Goal: Task Accomplishment & Management: Complete application form

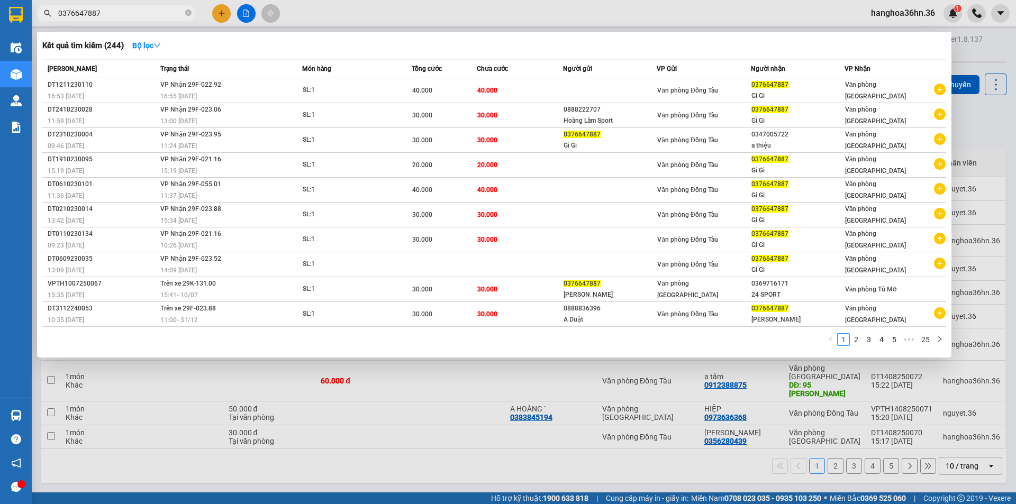
click at [218, 14] on div at bounding box center [508, 252] width 1016 height 504
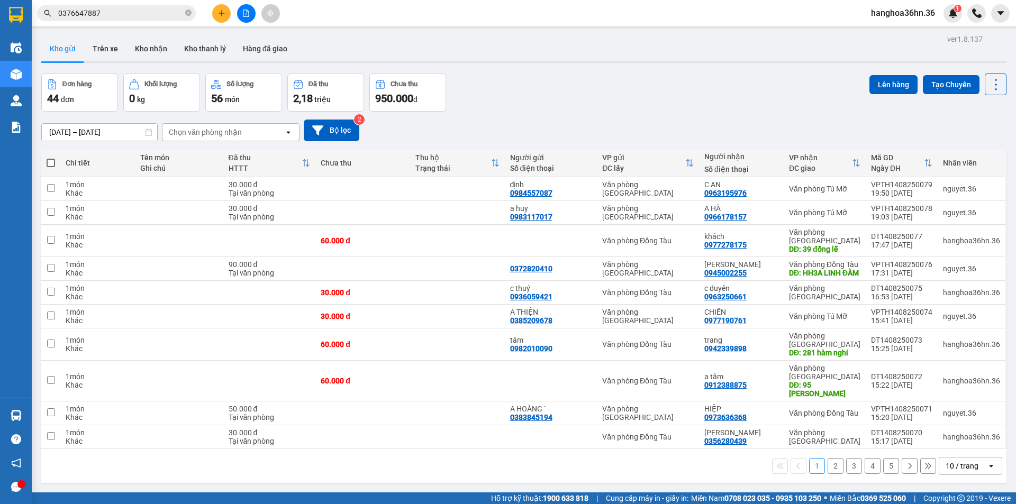
click at [221, 13] on icon "plus" at bounding box center [222, 13] width 6 height 1
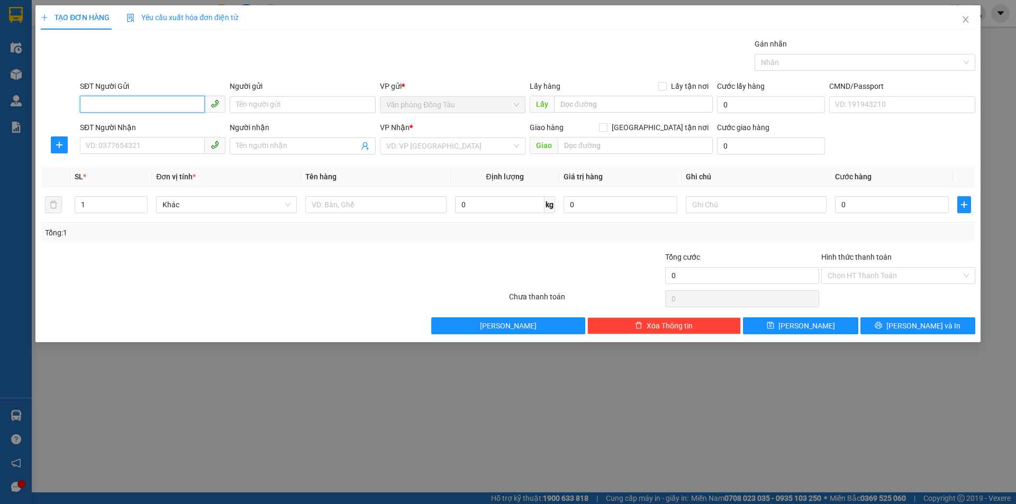
click at [149, 101] on input "SĐT Người Gửi" at bounding box center [142, 104] width 125 height 17
click at [174, 144] on input "SĐT Người Nhận" at bounding box center [142, 145] width 125 height 17
type input "0912800119"
click at [264, 143] on input "Người nhận" at bounding box center [297, 146] width 122 height 12
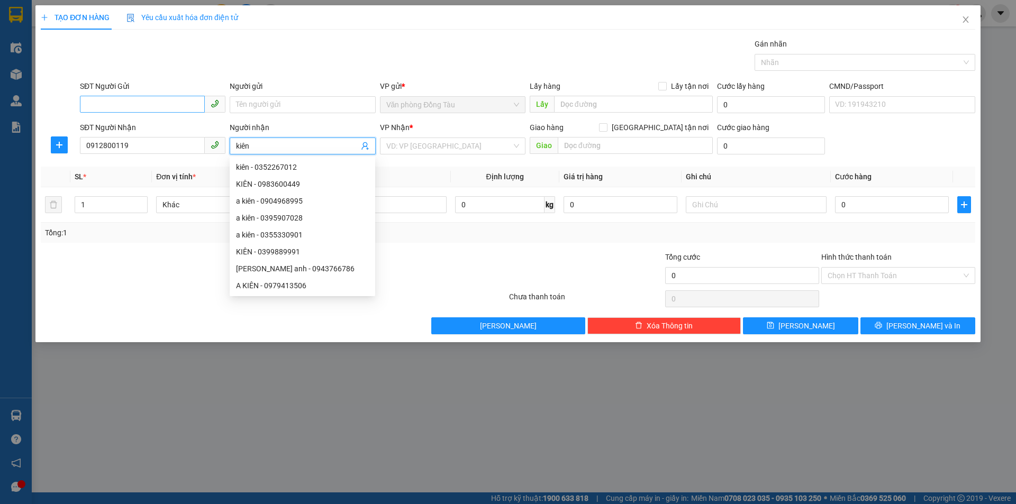
type input "kiên"
click at [178, 106] on input "SĐT Người Gửi" at bounding box center [142, 104] width 125 height 17
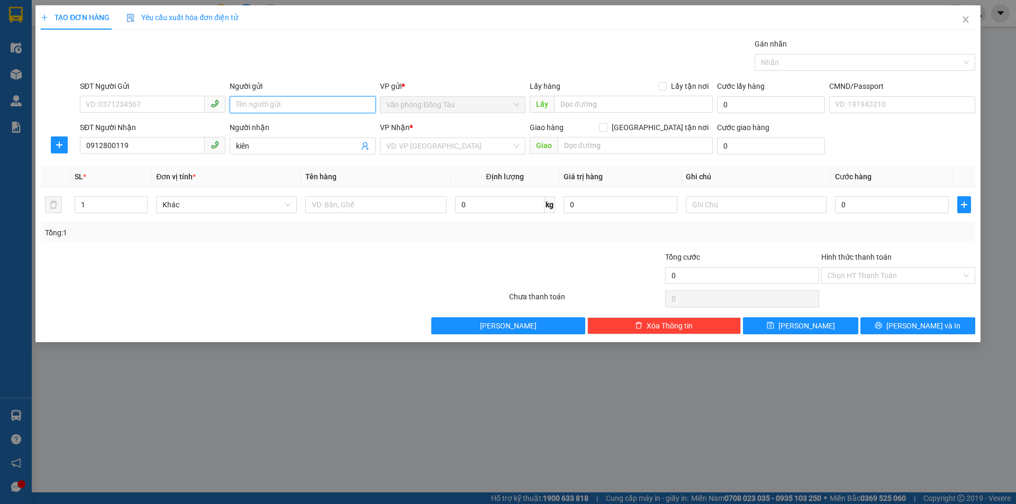
click at [284, 110] on input "Người gửi" at bounding box center [303, 104] width 146 height 17
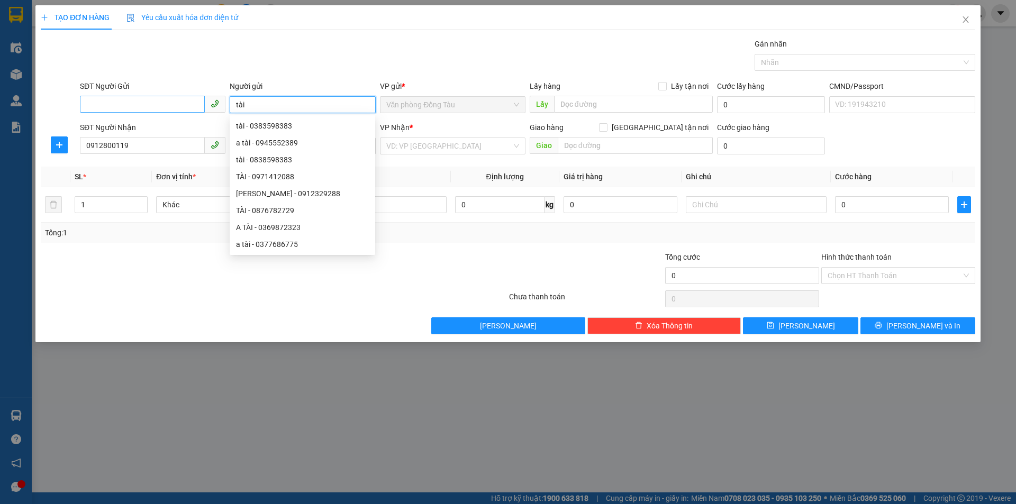
type input "tài"
click at [171, 103] on input "SĐT Người Gửi" at bounding box center [142, 104] width 125 height 17
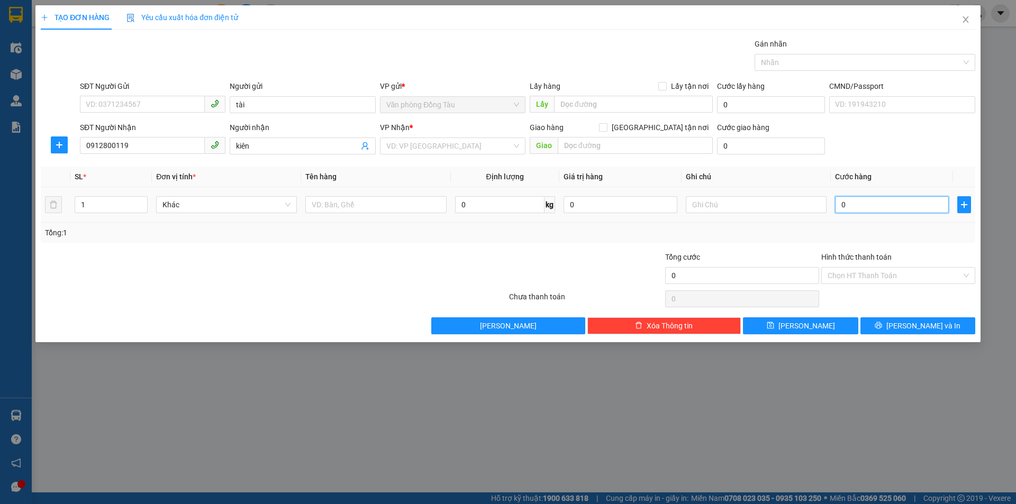
click at [871, 208] on input "0" at bounding box center [892, 204] width 114 height 17
type input "3"
type input "30"
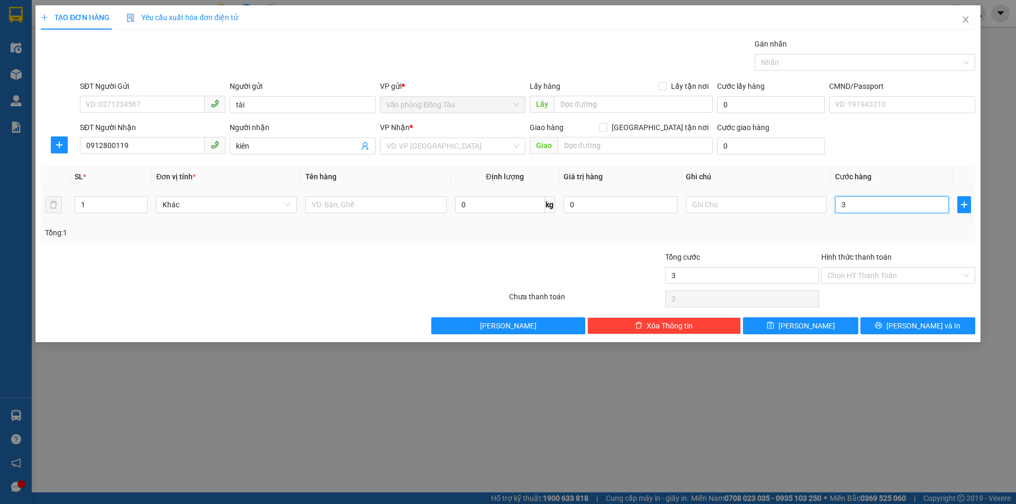
type input "30"
type input "300"
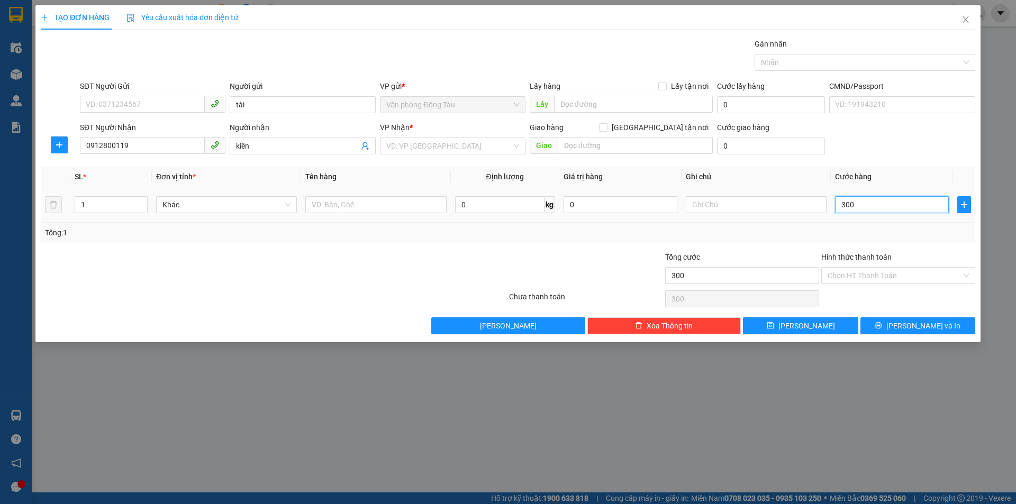
type input "3.000"
type input "30.000"
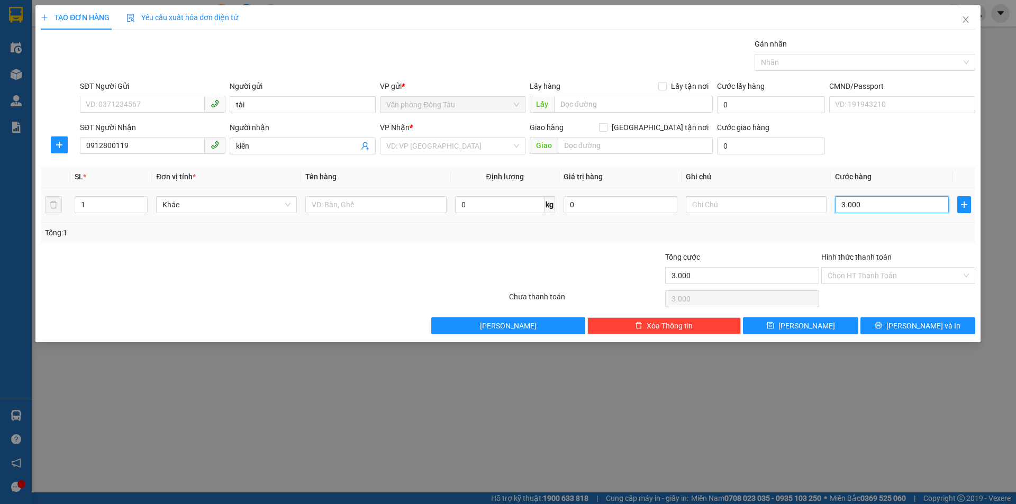
type input "30.000"
click at [179, 103] on input "SĐT Người Gửi" at bounding box center [142, 104] width 125 height 17
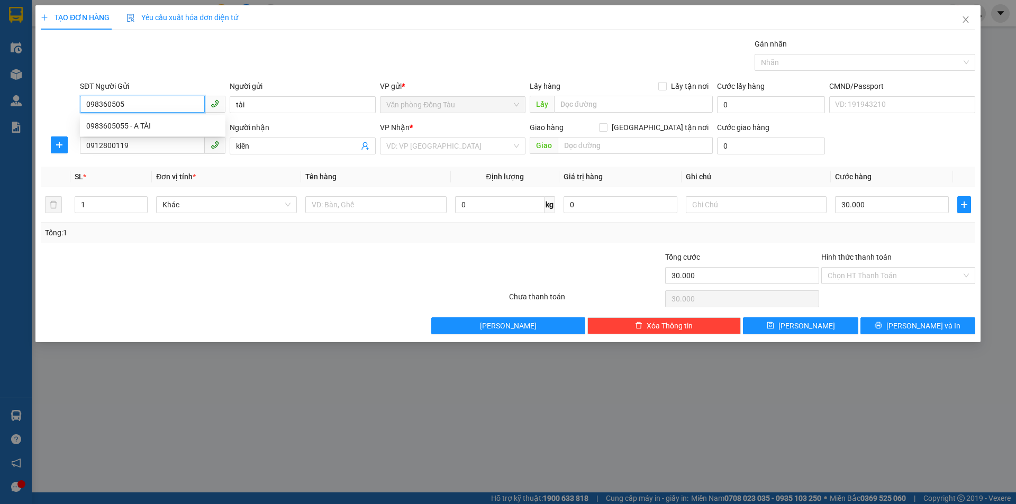
type input "0983605055"
click at [168, 128] on div "0983605055 - A TÀI" at bounding box center [152, 126] width 133 height 12
type input "A TÀI"
type input "0983605055"
click at [458, 146] on input "search" at bounding box center [448, 146] width 125 height 16
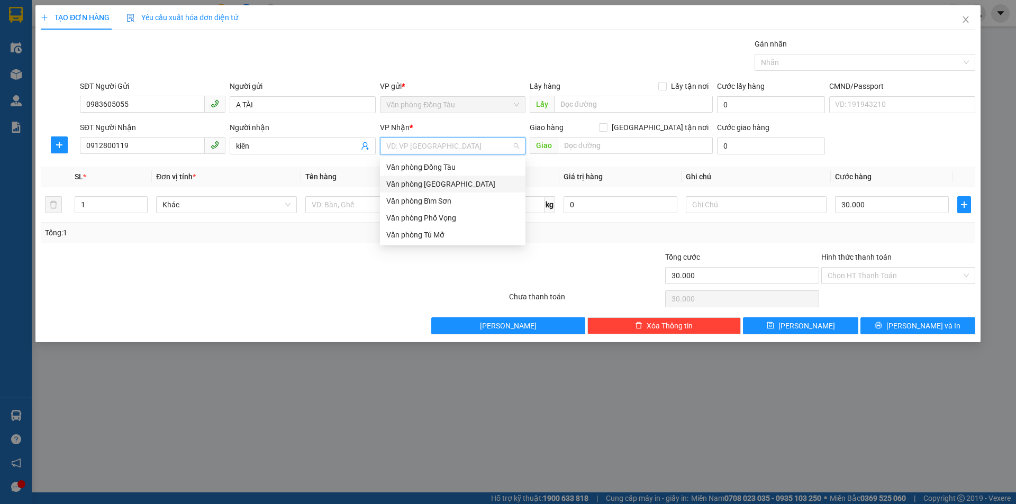
click at [461, 184] on div "Văn phòng [GEOGRAPHIC_DATA]" at bounding box center [452, 184] width 133 height 12
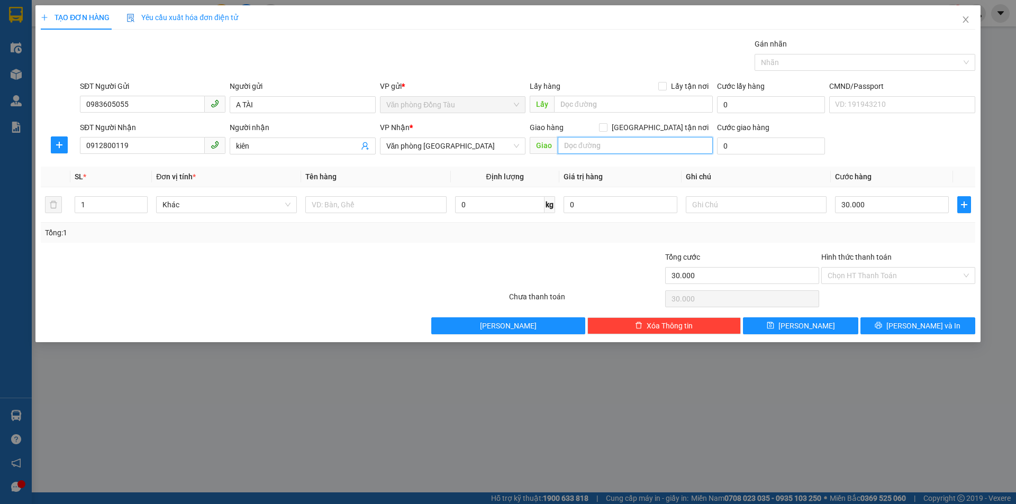
click at [643, 150] on input "text" at bounding box center [635, 145] width 155 height 17
type input "lô e kcn lễ môn th"
click at [745, 147] on input "0" at bounding box center [771, 146] width 108 height 17
click at [764, 149] on input "0" at bounding box center [771, 146] width 108 height 17
type input "4"
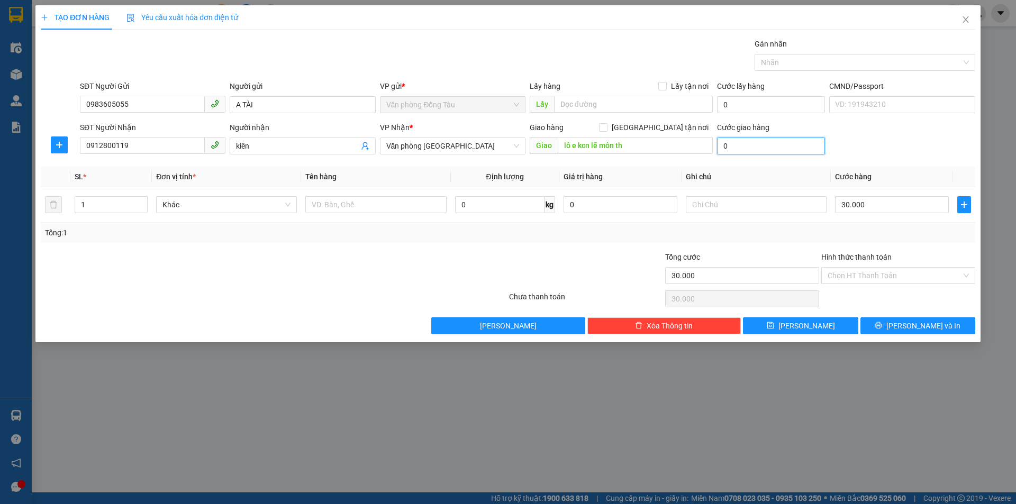
type input "30.004"
type input "40"
type input "30.040"
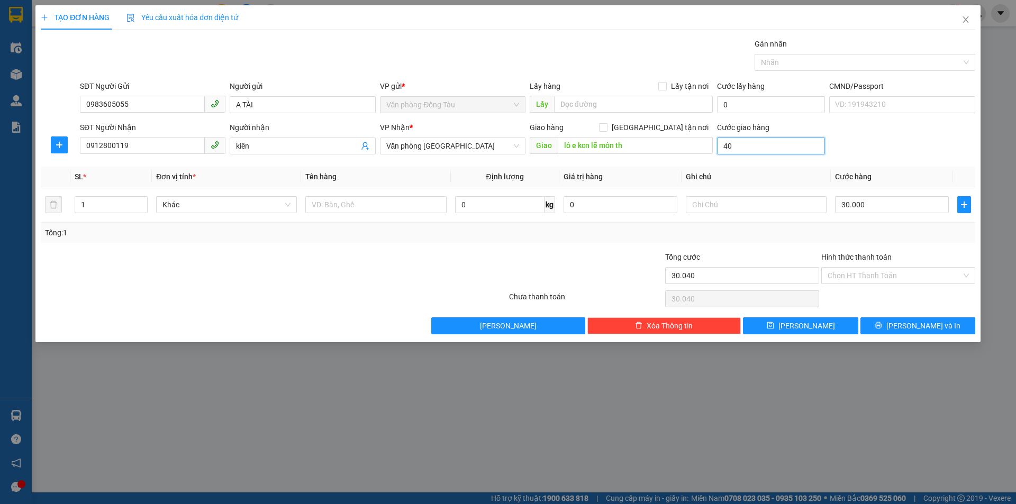
type input "400"
type input "30.400"
type input "4.000"
type input "34.000"
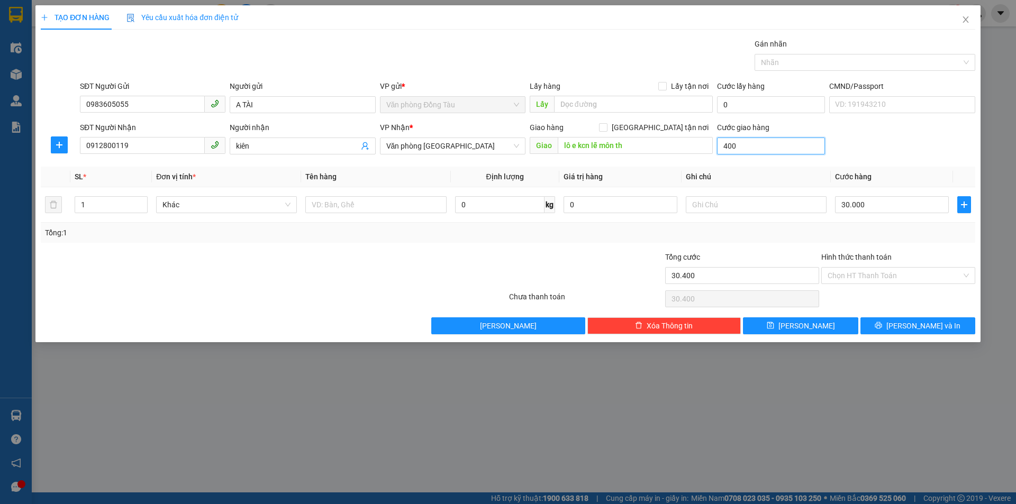
type input "34.000"
type input "40.000"
type input "70.000"
type input "40.000"
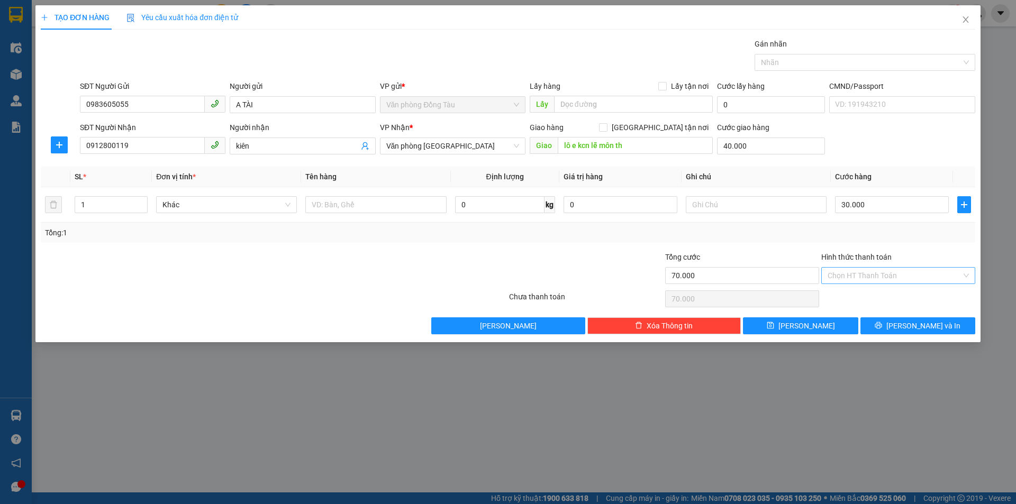
click at [916, 273] on input "Hình thức thanh toán" at bounding box center [895, 276] width 134 height 16
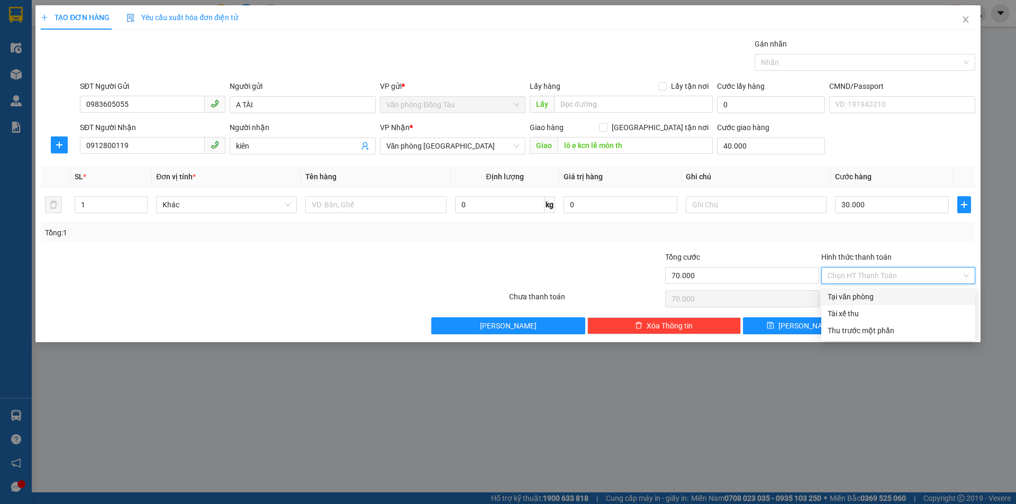
click at [896, 295] on div "Tại văn phòng" at bounding box center [898, 297] width 141 height 12
type input "0"
click at [912, 325] on span "[PERSON_NAME] và In" at bounding box center [924, 326] width 74 height 12
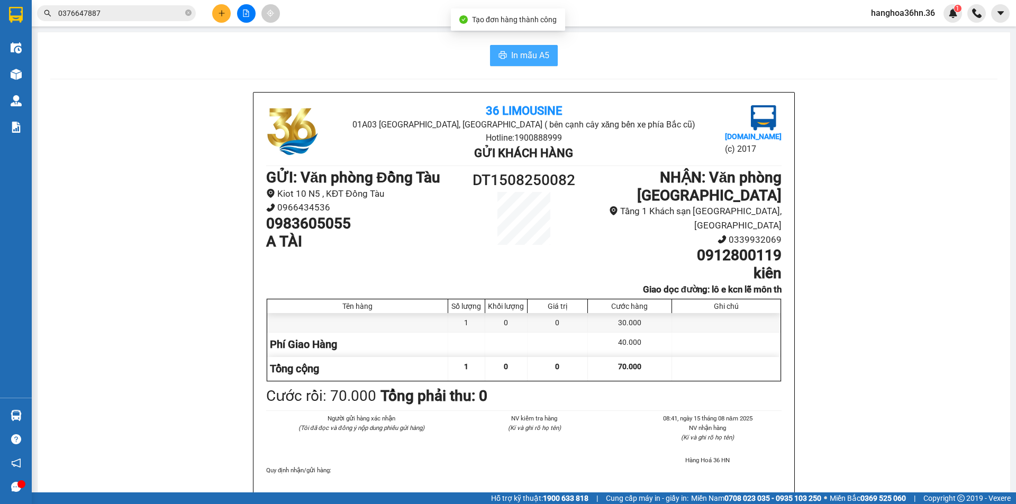
click at [531, 59] on span "In mẫu A5" at bounding box center [530, 55] width 38 height 13
click at [517, 57] on span "In mẫu A5" at bounding box center [530, 55] width 38 height 13
click at [219, 10] on icon "plus" at bounding box center [221, 13] width 7 height 7
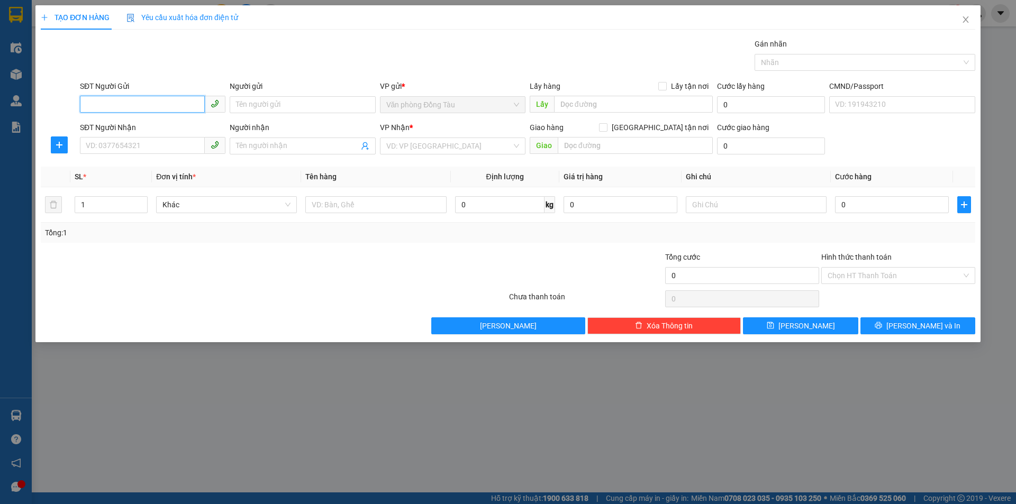
click at [157, 107] on input "SĐT Người Gửi" at bounding box center [142, 104] width 125 height 17
type input "0902362085"
click at [275, 107] on input "Người gửi" at bounding box center [303, 104] width 146 height 17
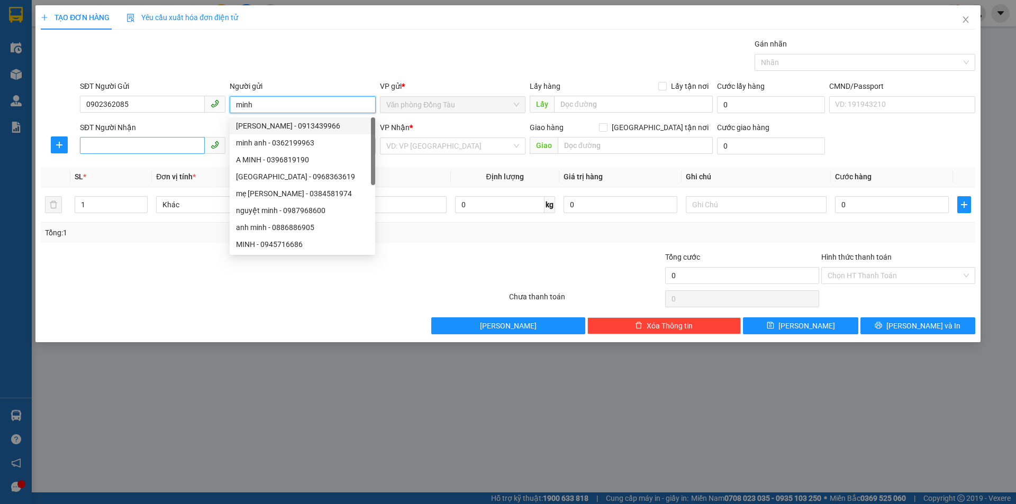
type input "minh"
click at [132, 151] on input "SĐT Người Nhận" at bounding box center [142, 145] width 125 height 17
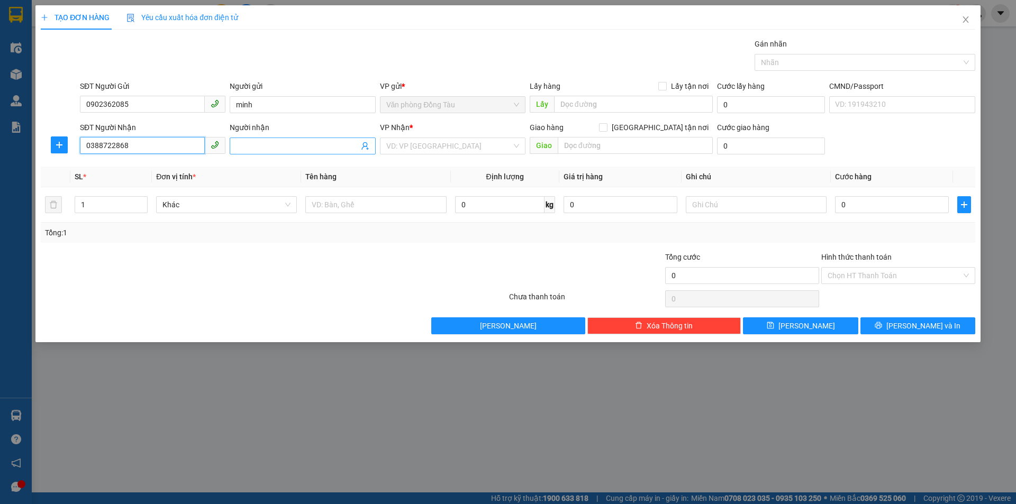
type input "0388722868"
click at [313, 148] on input "Người nhận" at bounding box center [297, 146] width 122 height 12
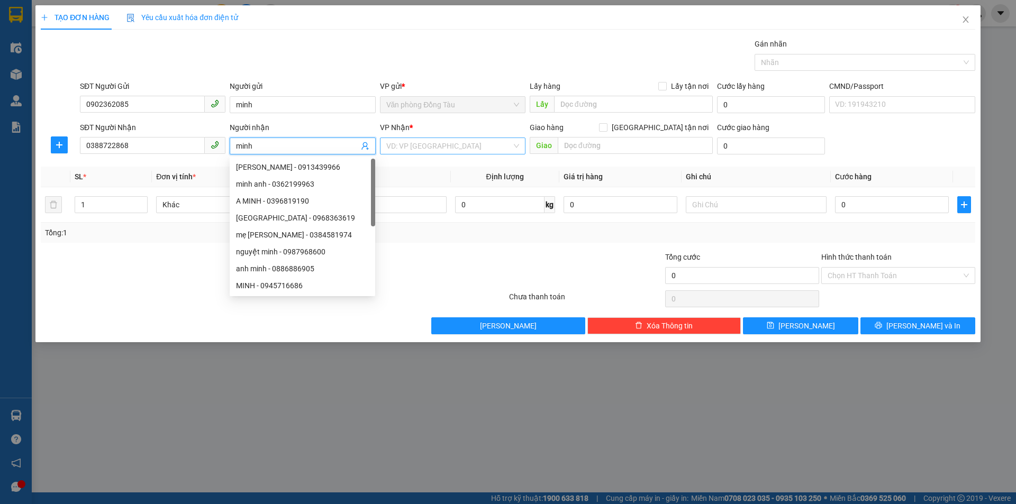
type input "minh"
click at [436, 142] on input "search" at bounding box center [448, 146] width 125 height 16
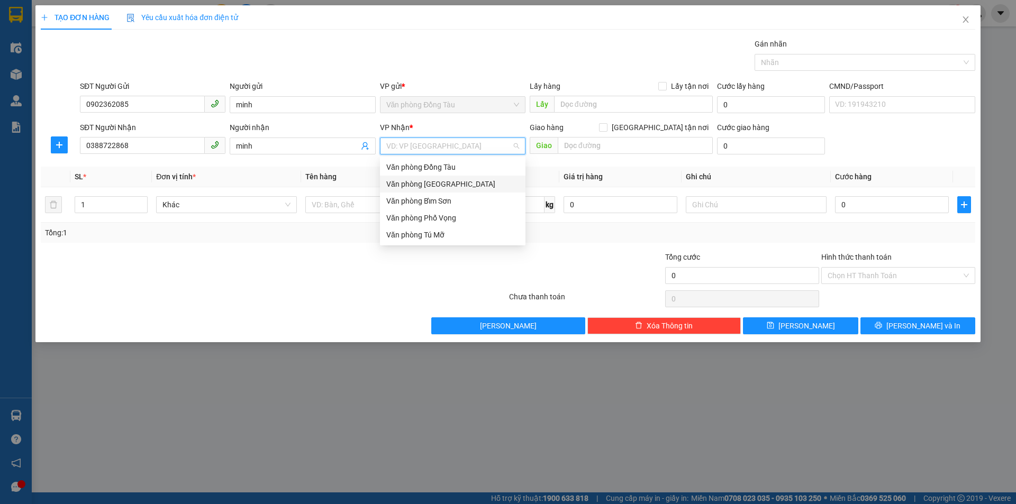
click at [453, 181] on div "Văn phòng [GEOGRAPHIC_DATA]" at bounding box center [452, 184] width 133 height 12
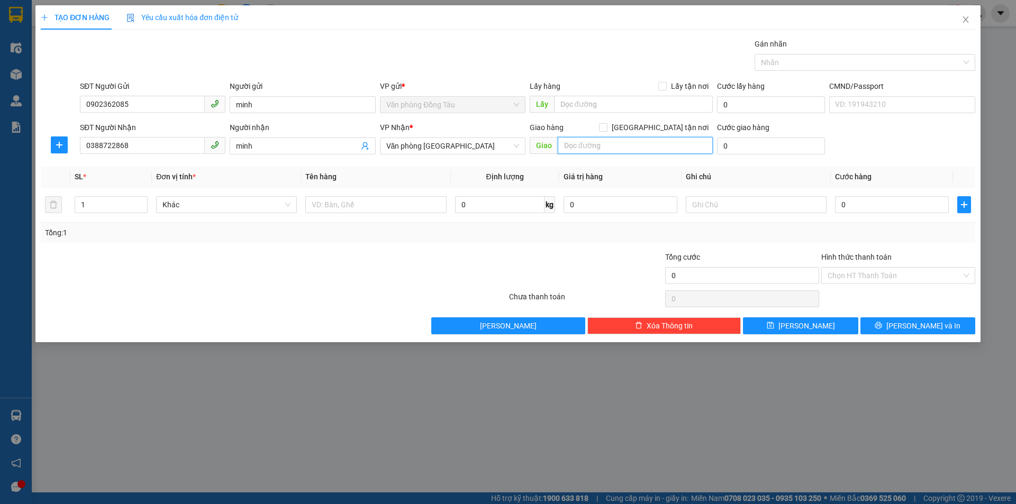
click at [648, 148] on input "text" at bounding box center [635, 145] width 155 height 17
drag, startPoint x: 634, startPoint y: 143, endPoint x: 225, endPoint y: 107, distance: 410.7
click at [225, 107] on form "SĐT Người Gửi 0902362085 Người gửi minh VP gửi * Văn phòng Đồng Tàu Lấy hàng Lấ…" at bounding box center [508, 119] width 935 height 78
type input "công ty tnhh sae my tây bắc ga th"
click at [878, 208] on input "0" at bounding box center [892, 204] width 114 height 17
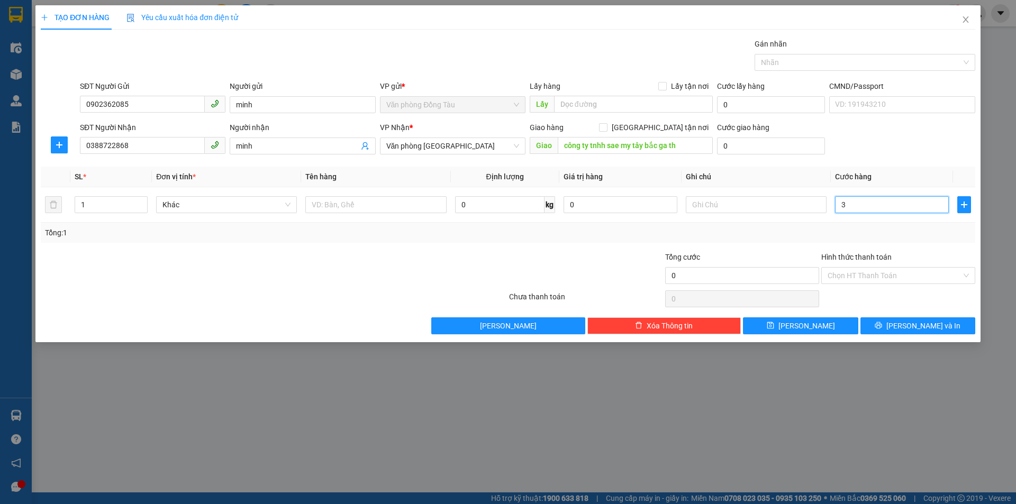
type input "30"
type input "300"
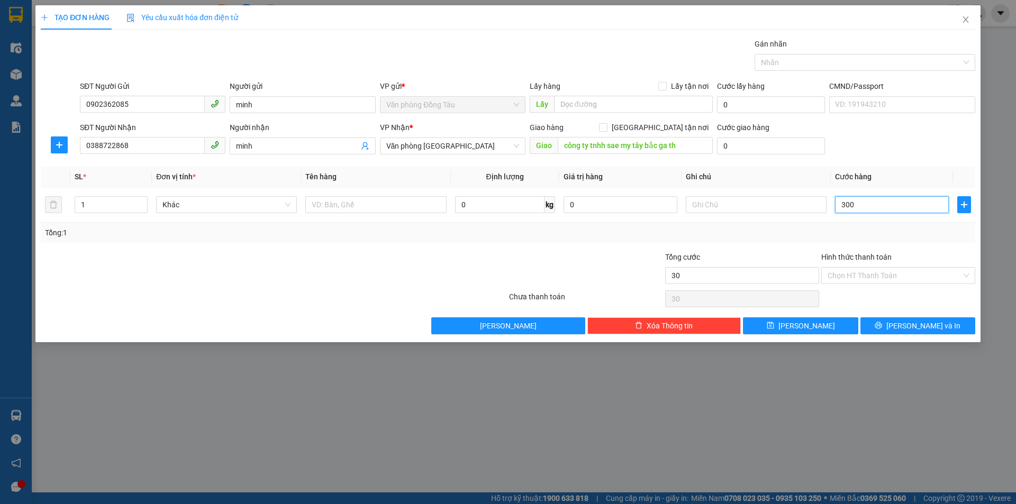
type input "300"
type input "3.000"
type input "30.000"
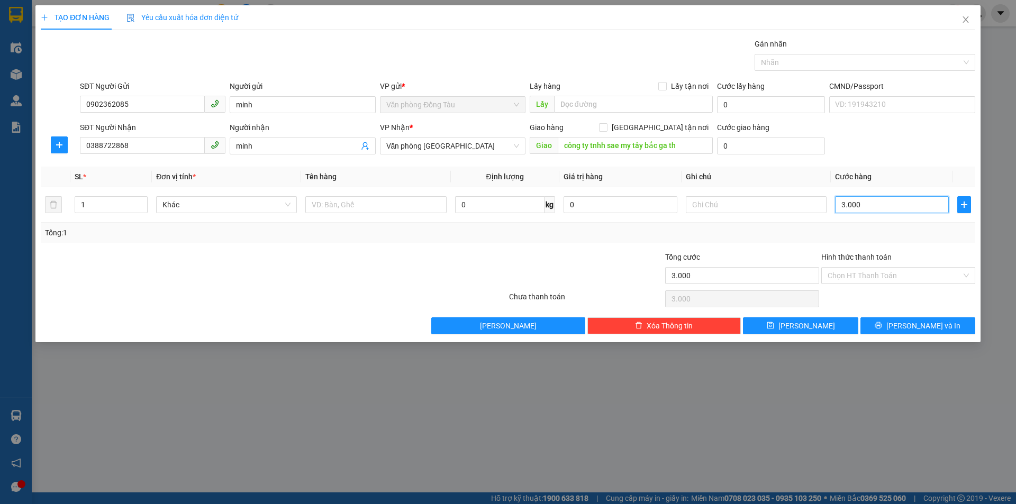
type input "30.000"
click at [762, 149] on input "0" at bounding box center [771, 146] width 108 height 17
click at [759, 142] on input "0" at bounding box center [771, 146] width 108 height 17
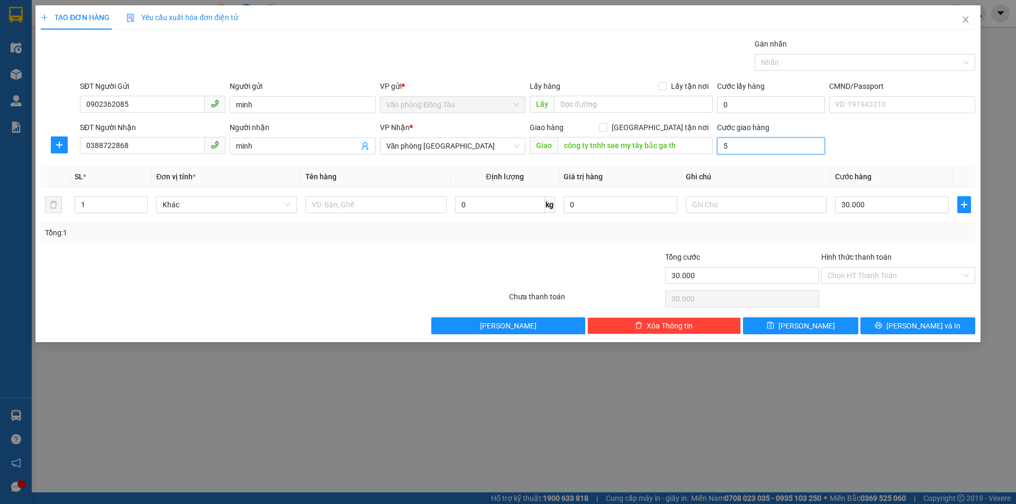
type input "50"
click at [751, 146] on input "50" at bounding box center [771, 146] width 108 height 17
type input "30.050"
type input "500"
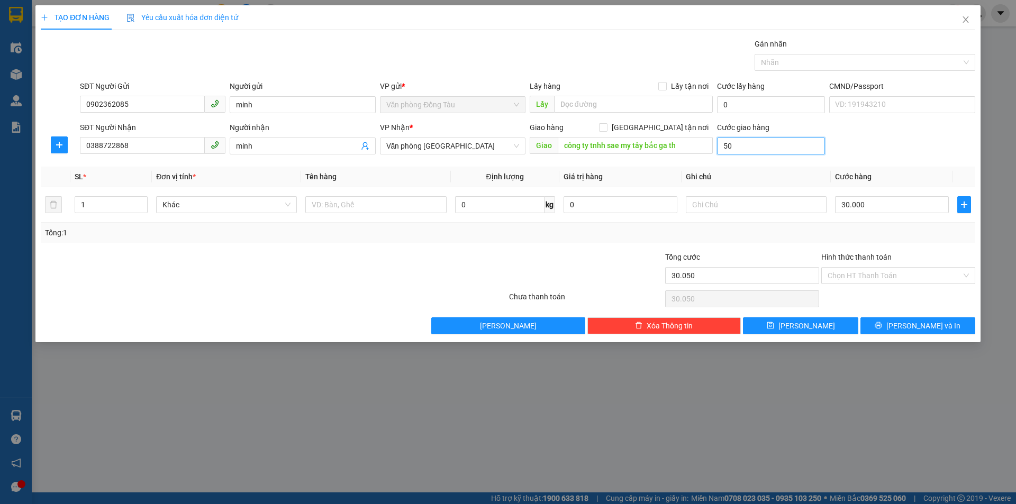
type input "30.500"
type input "5.000"
type input "35.000"
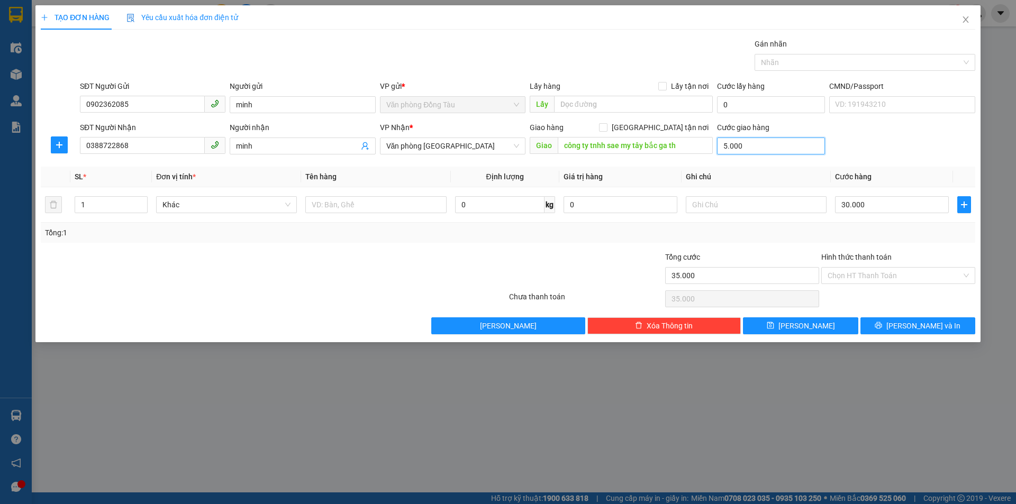
type input "50.000"
type input "80.000"
type input "500.000"
type input "530.000"
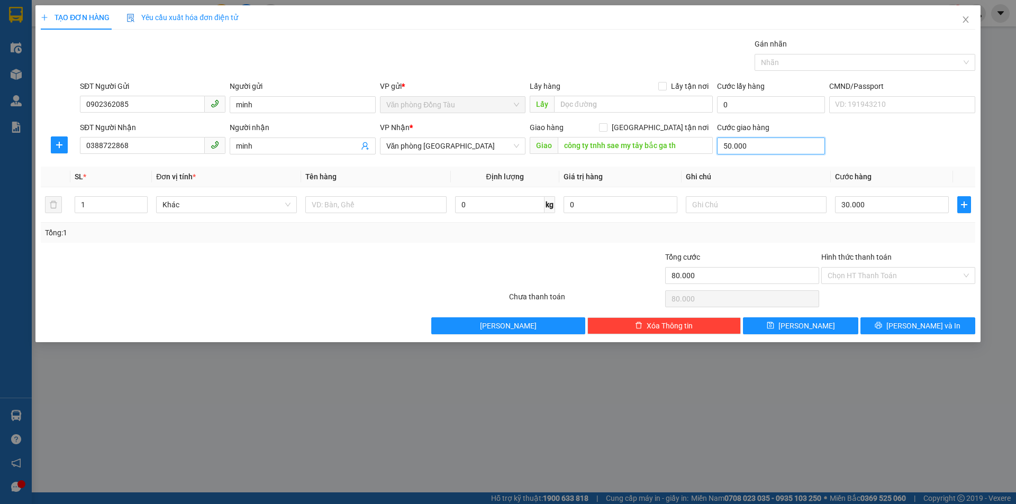
type input "530.000"
type input "50.000"
type input "80.000"
type input "50.000"
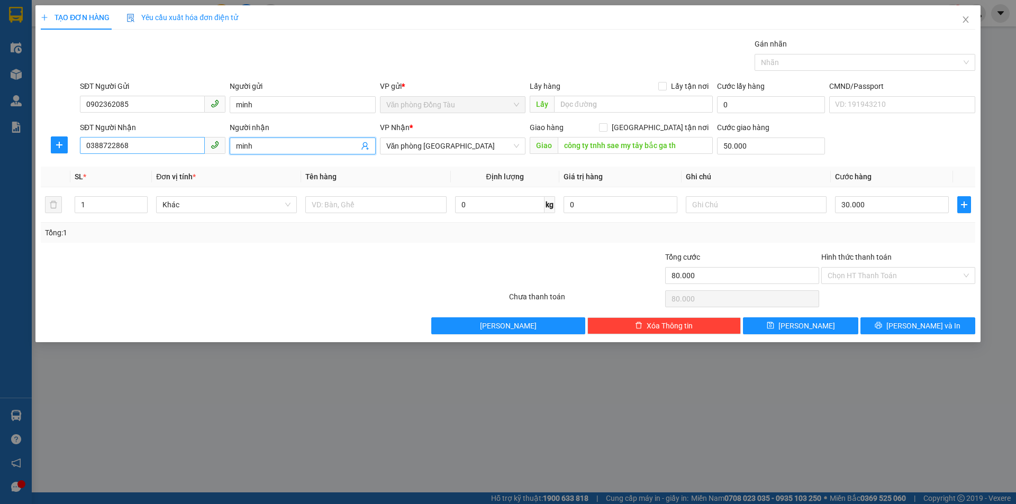
drag, startPoint x: 289, startPoint y: 151, endPoint x: 136, endPoint y: 151, distance: 153.0
click at [137, 150] on div "SĐT Người Nhận 0388722868 Người nhận minh VP Nhận * Văn phòng Thanh Hóa Giao hà…" at bounding box center [528, 140] width 900 height 37
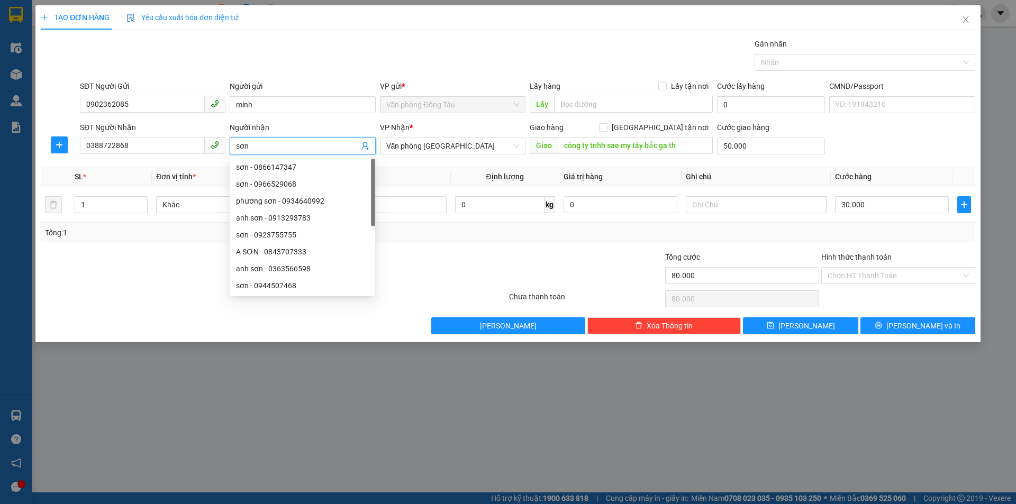
type input "sơn"
click at [598, 233] on div "Tổng: 1" at bounding box center [508, 233] width 926 height 12
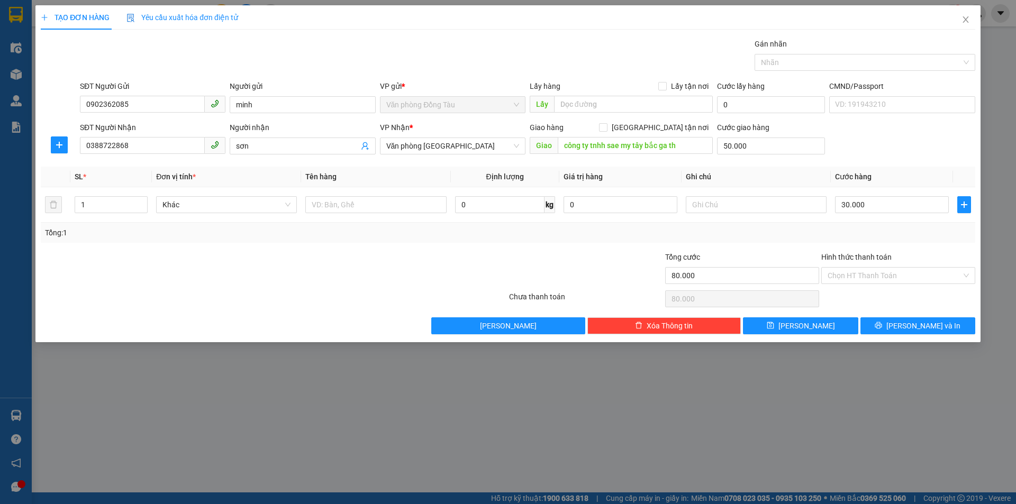
click at [642, 227] on div "Tổng: 1" at bounding box center [508, 233] width 926 height 12
click at [941, 329] on button "[PERSON_NAME] và In" at bounding box center [918, 326] width 115 height 17
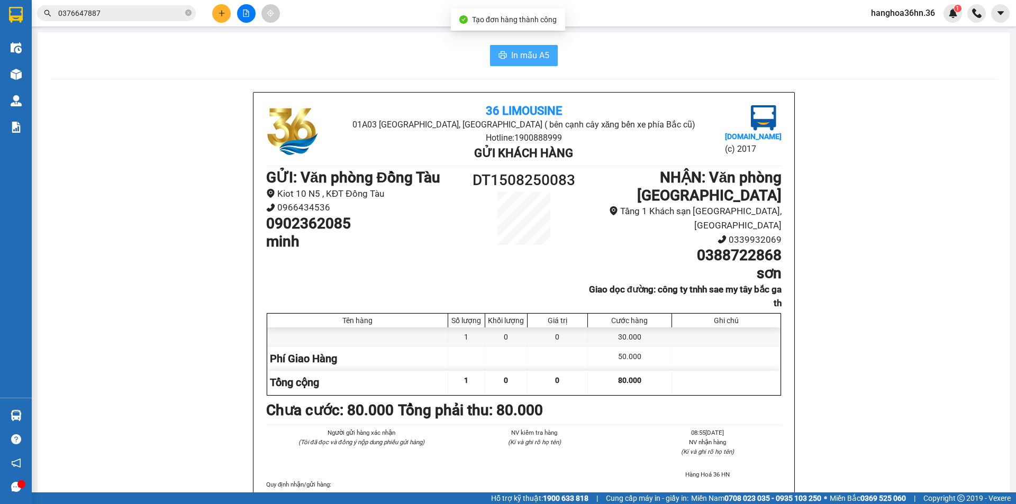
click at [528, 59] on span "In mẫu A5" at bounding box center [530, 55] width 38 height 13
drag, startPoint x: 686, startPoint y: 241, endPoint x: 780, endPoint y: 245, distance: 94.3
click at [780, 245] on div "36 Limousine 01A03 [GEOGRAPHIC_DATA], [GEOGRAPHIC_DATA] ( bên cạnh cây xăng bến…" at bounding box center [524, 301] width 541 height 416
copy h1 "0388722868"
click at [146, 11] on input "0376647887" at bounding box center [120, 13] width 125 height 12
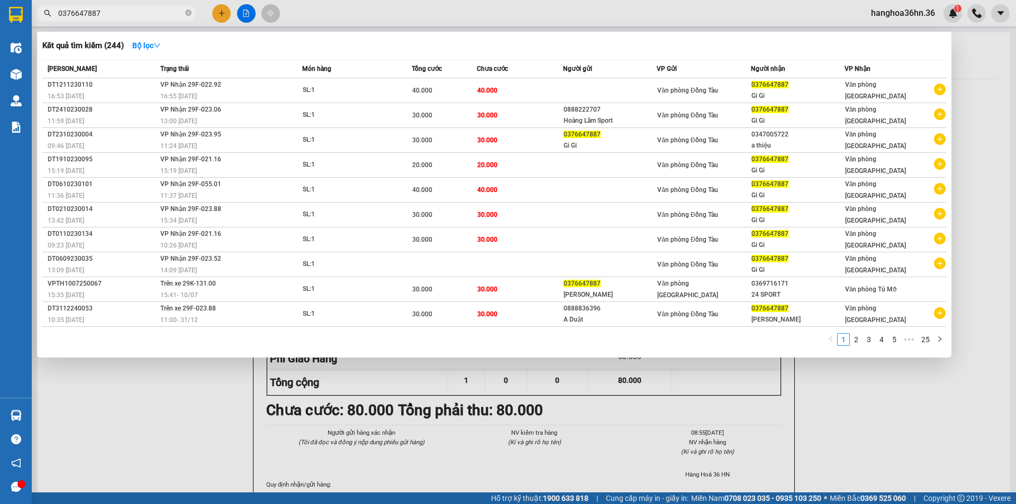
paste input "0388722868"
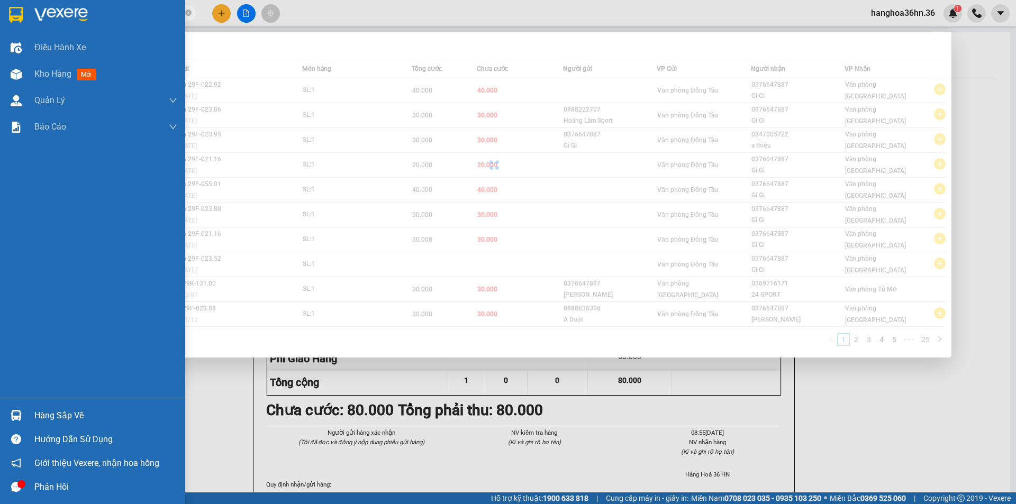
click at [0, 0] on html "Kết quả tìm kiếm ( 244 ) Bộ lọc Mã ĐH Trạng thái Món hàng Tổng cước Chưa cước N…" at bounding box center [508, 252] width 1016 height 504
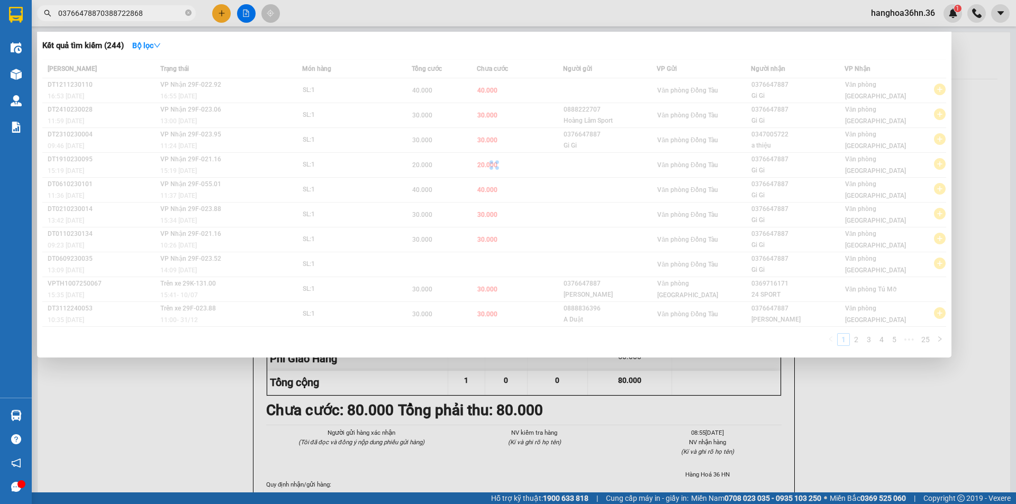
paste input "text"
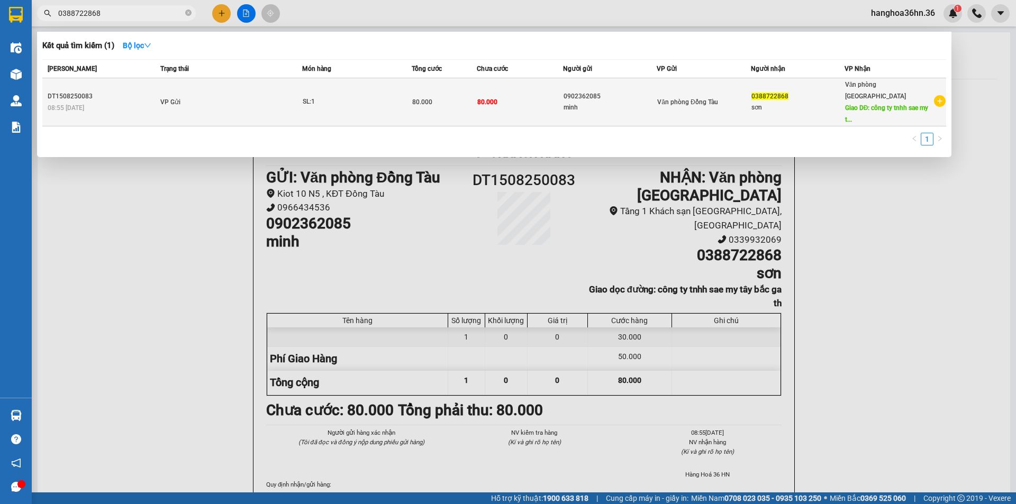
type input "0388722868"
click at [488, 102] on td "80.000" at bounding box center [520, 102] width 87 height 48
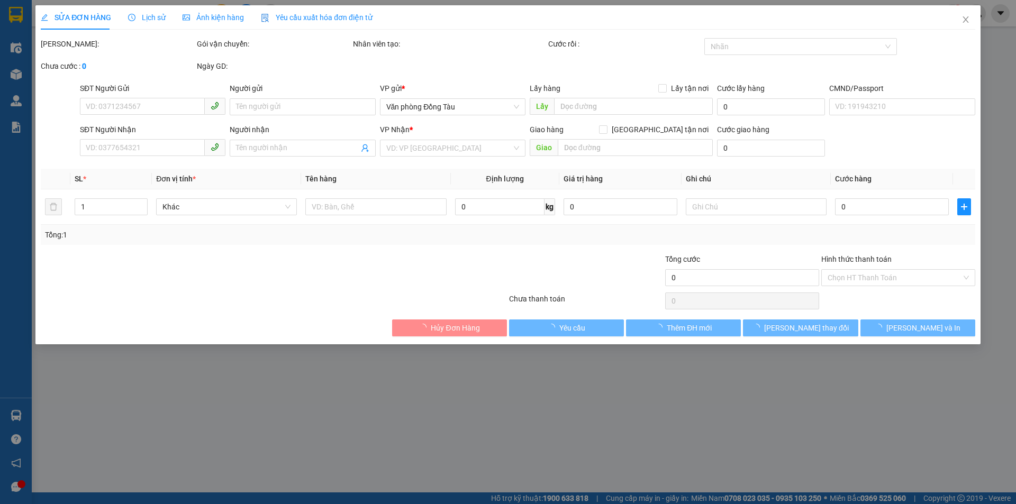
type input "0902362085"
type input "minh"
type input "0388722868"
type input "sơn"
type input "công ty tnhh sae my tây bắc ga th"
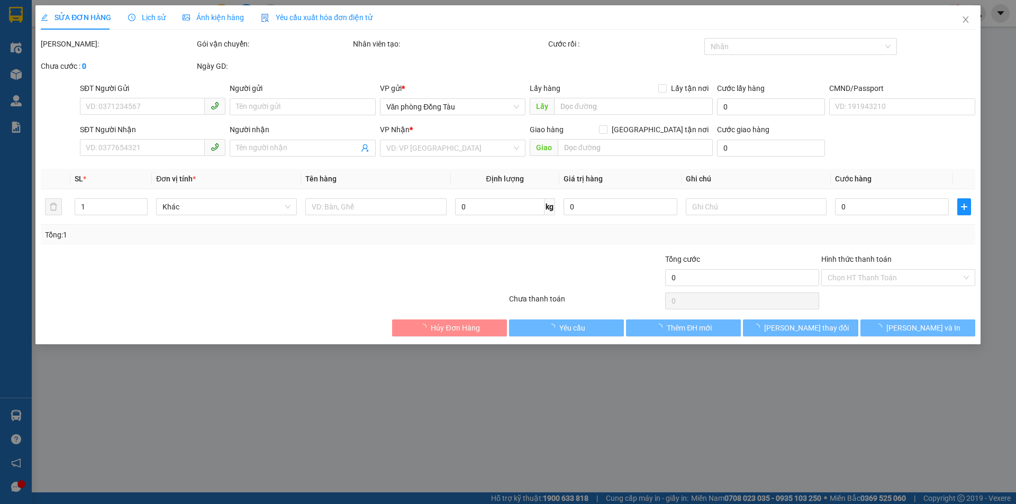
type input "50.000"
type input "80.000"
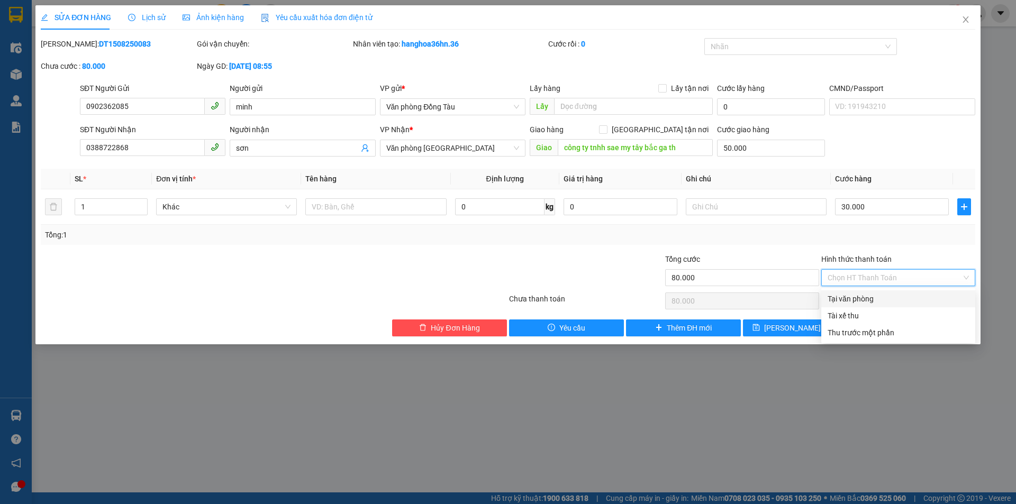
click at [878, 295] on div "Tại văn phòng" at bounding box center [898, 299] width 141 height 12
type input "0"
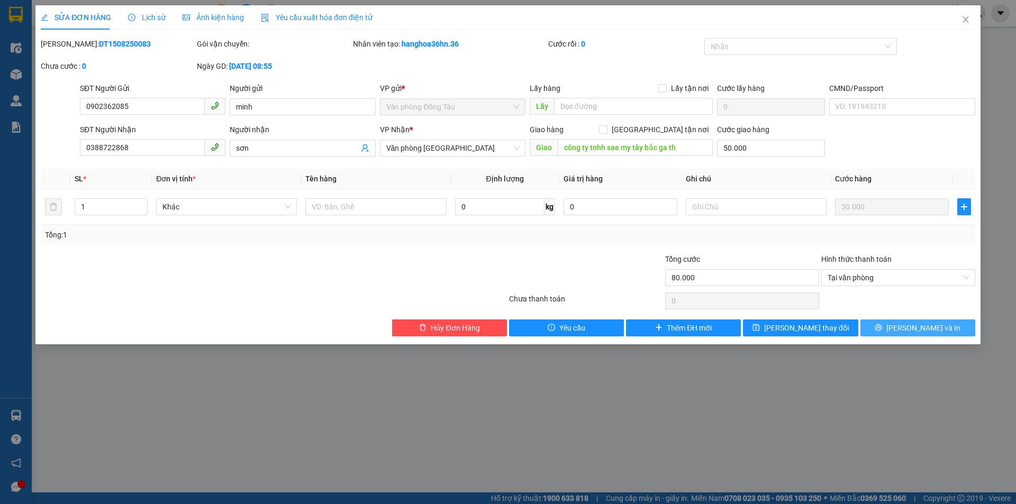
click at [882, 327] on icon "printer" at bounding box center [879, 328] width 7 height 7
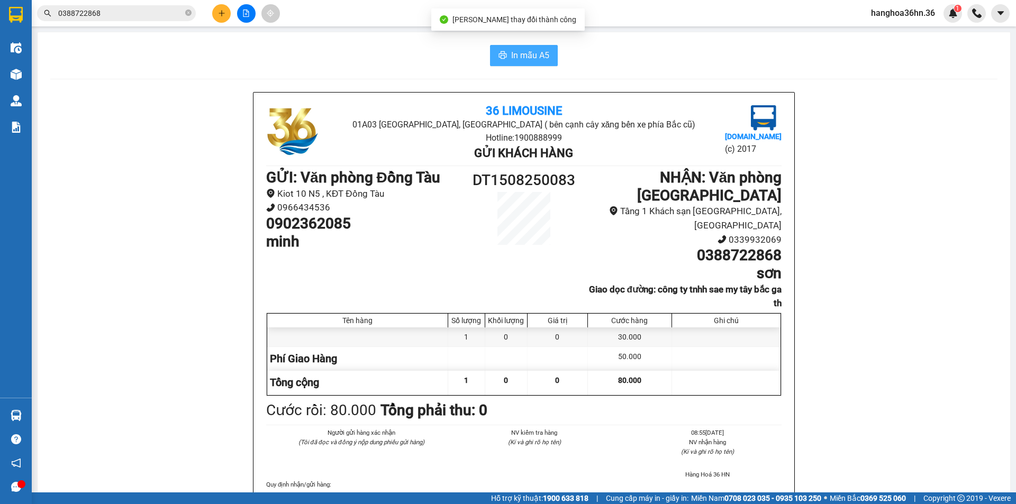
click at [502, 58] on icon "printer" at bounding box center [503, 54] width 8 height 7
click at [519, 54] on span "In mẫu A5" at bounding box center [530, 55] width 38 height 13
click at [525, 55] on span "In mẫu A5" at bounding box center [530, 55] width 38 height 13
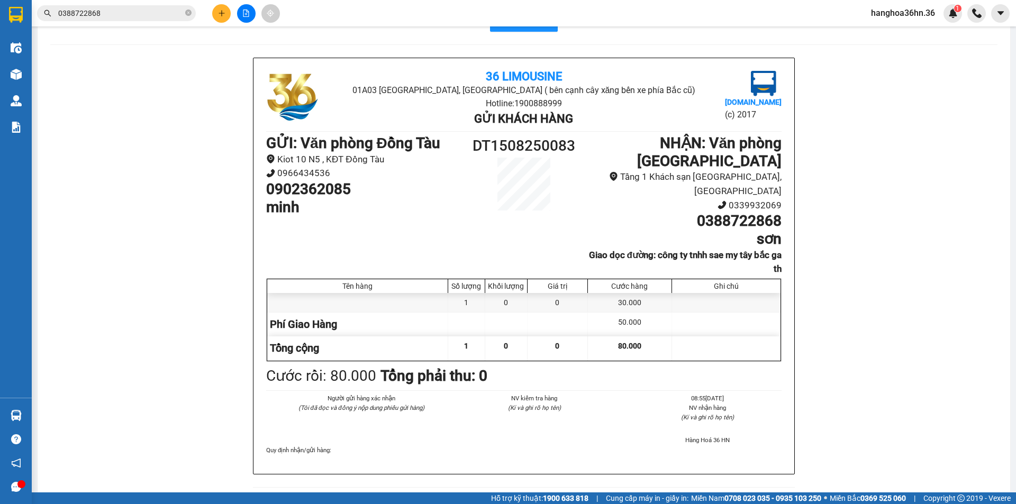
scroll to position [53, 0]
